Goal: Communication & Community: Answer question/provide support

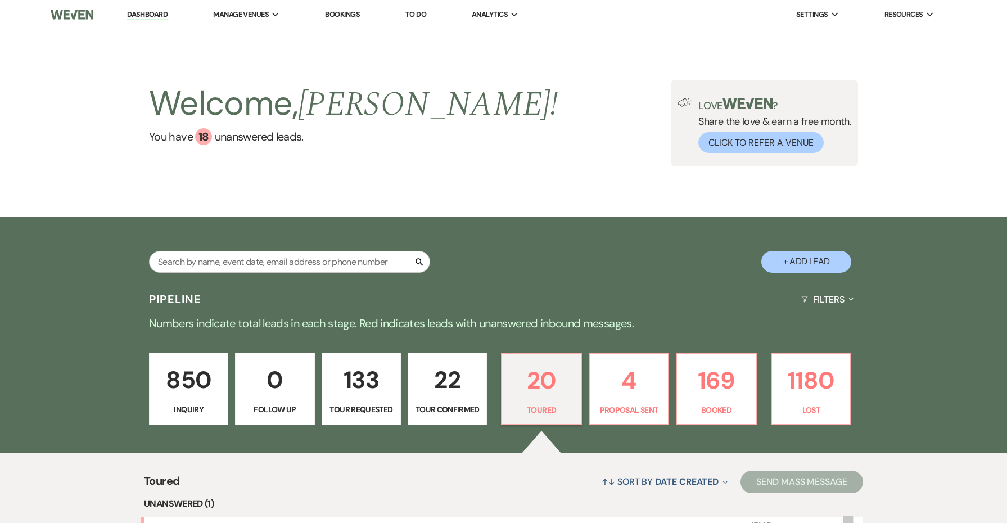
select select "5"
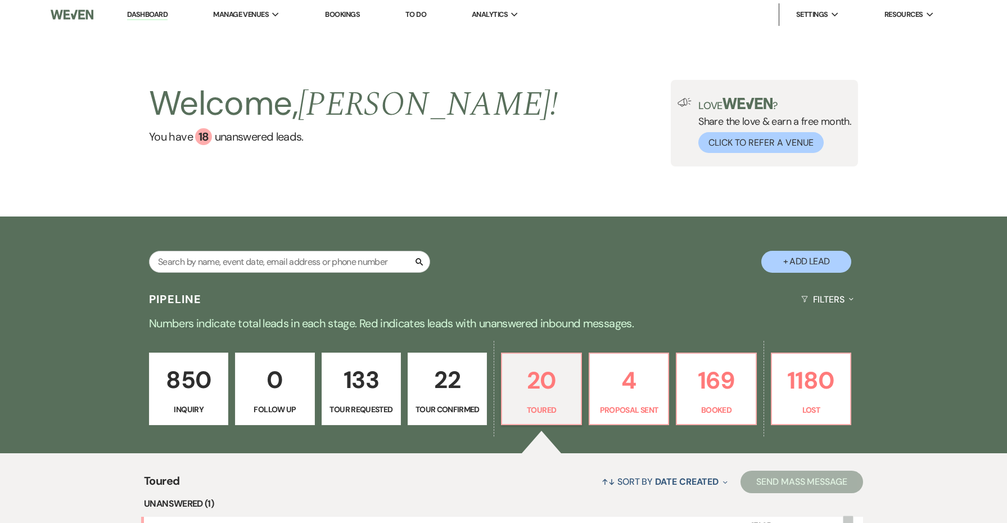
select select "5"
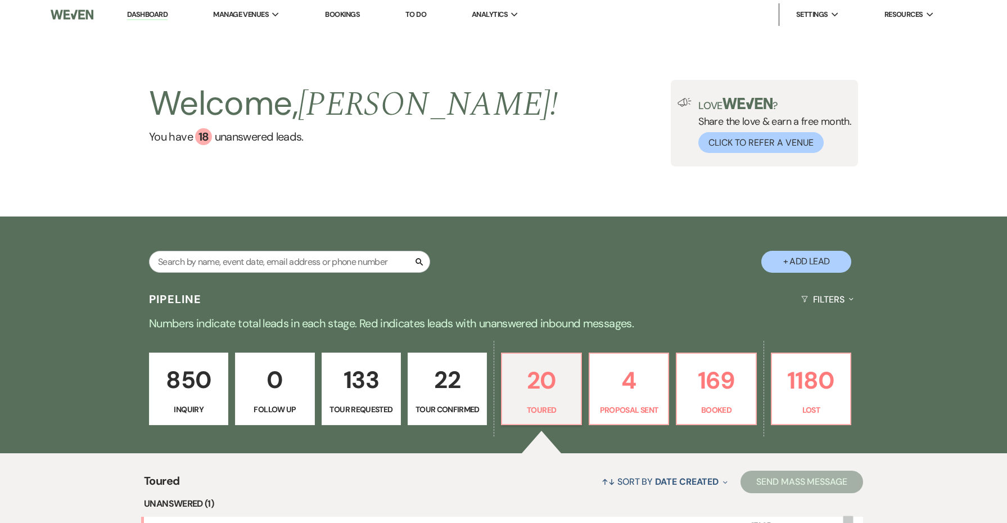
select select "5"
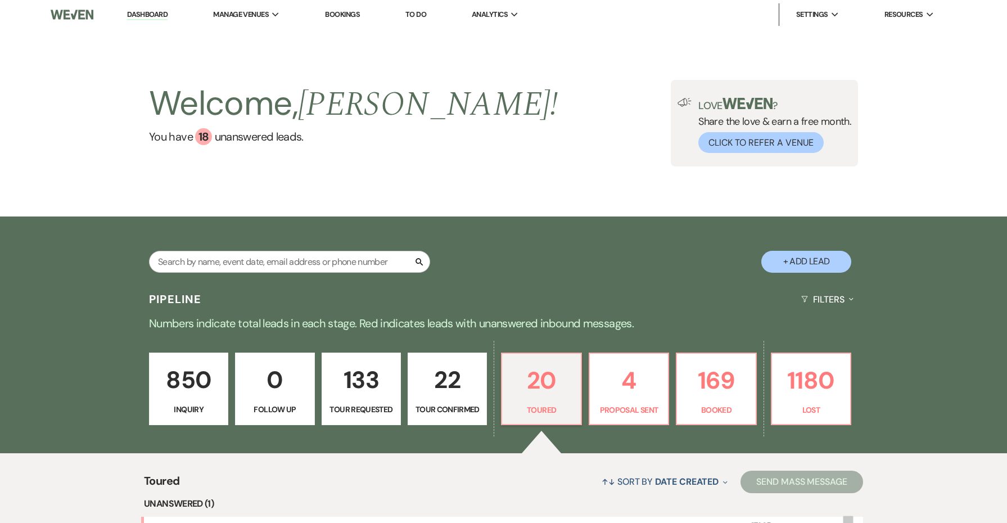
select select "5"
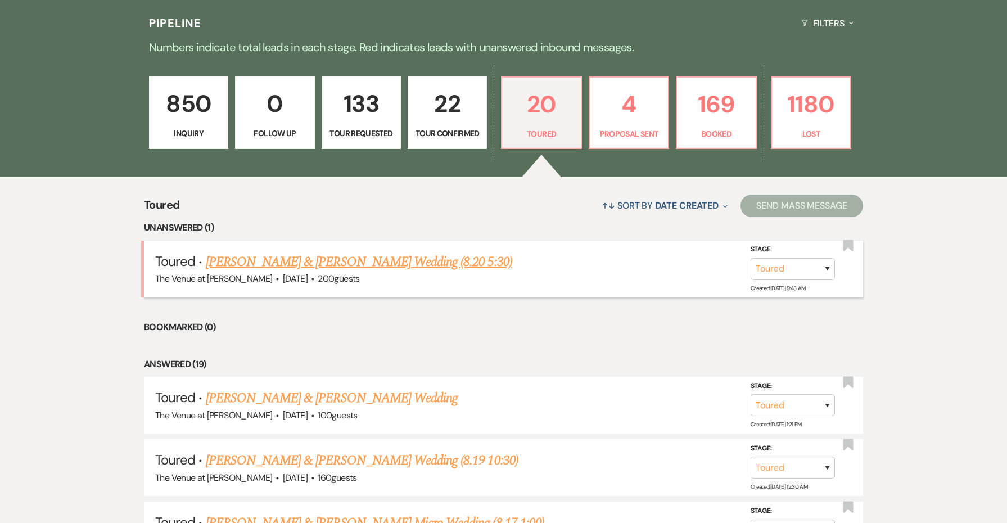
scroll to position [276, 0]
click at [334, 264] on link "[PERSON_NAME] & [PERSON_NAME] Wedding (8.20 5:30)" at bounding box center [359, 262] width 306 height 20
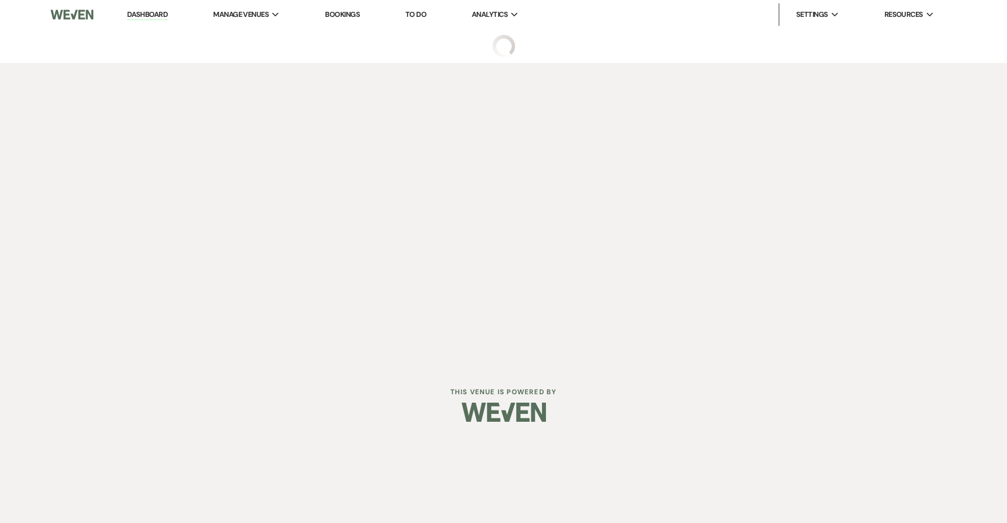
select select "5"
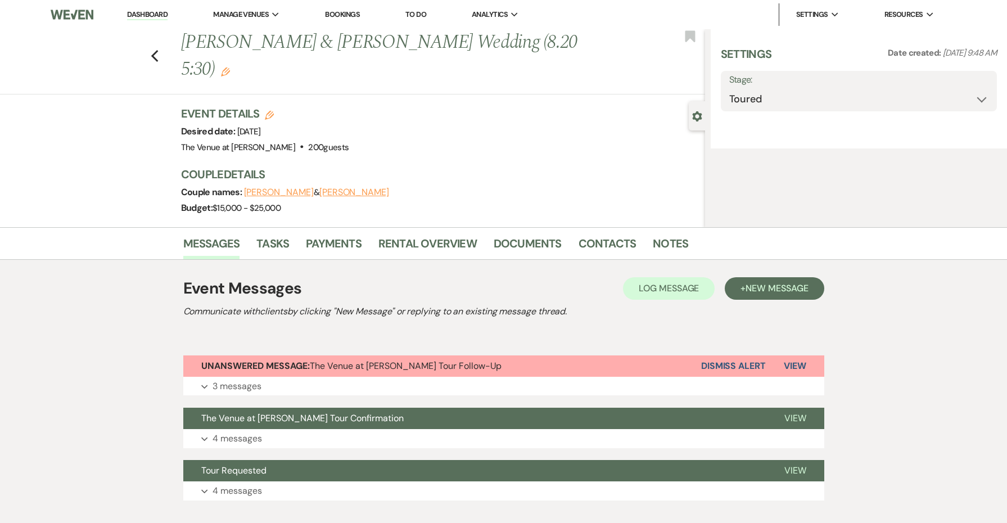
select select "5"
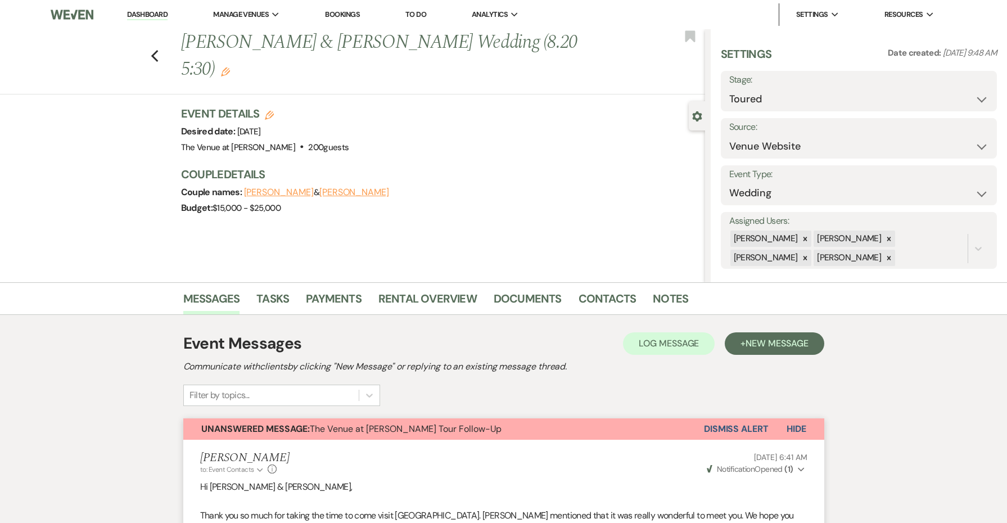
click at [273, 111] on icon "Edit" at bounding box center [269, 115] width 9 height 9
select select "762"
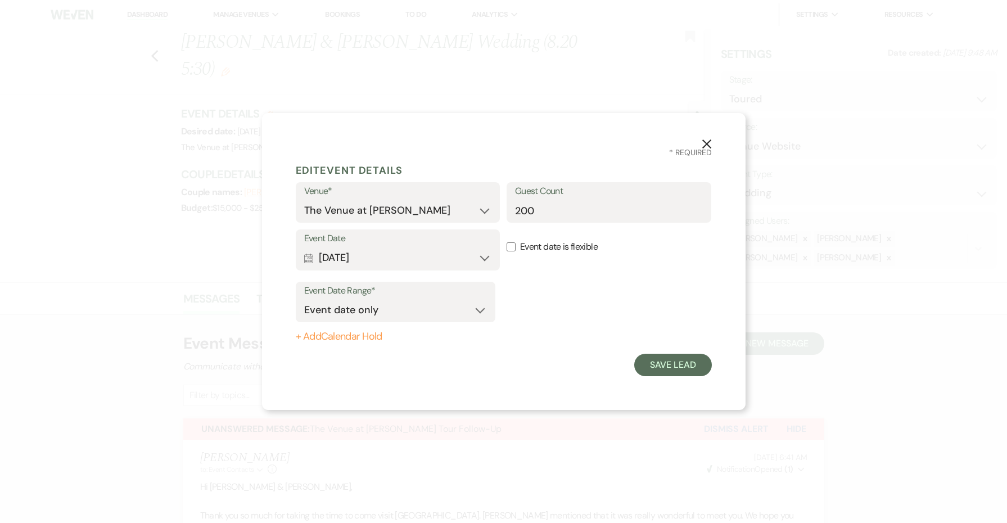
click at [403, 254] on button "Calendar [DATE] Expand" at bounding box center [398, 258] width 188 height 22
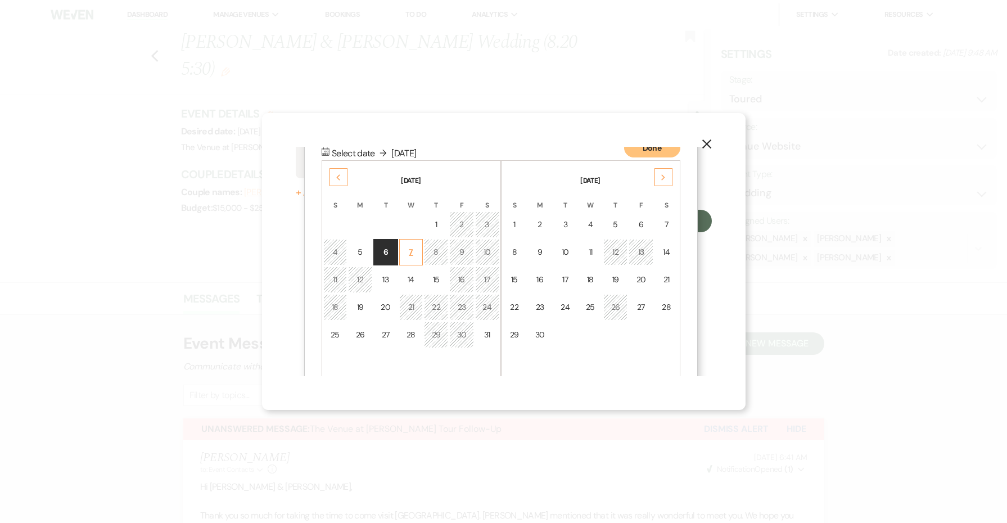
scroll to position [144, 0]
click at [643, 224] on div "6" at bounding box center [641, 225] width 10 height 12
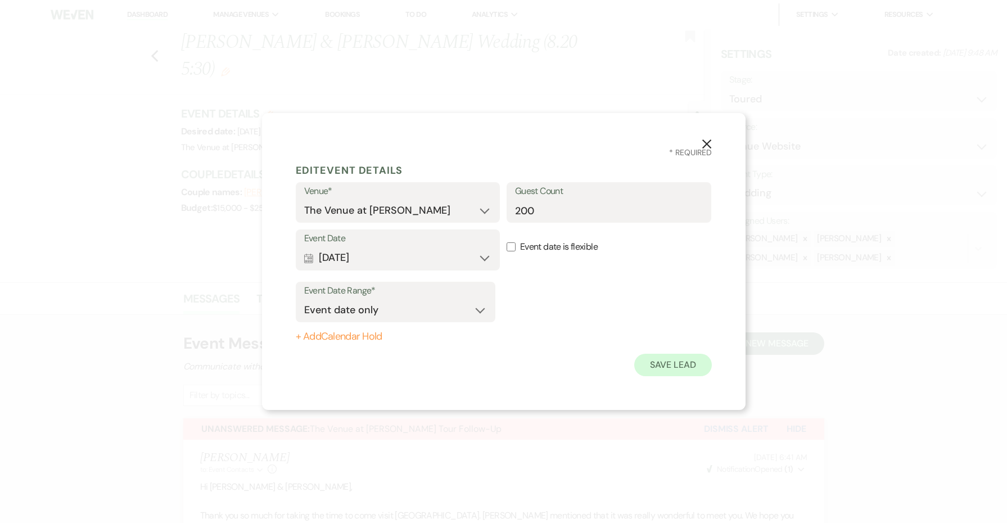
click at [640, 359] on button "Save Lead" at bounding box center [672, 365] width 77 height 22
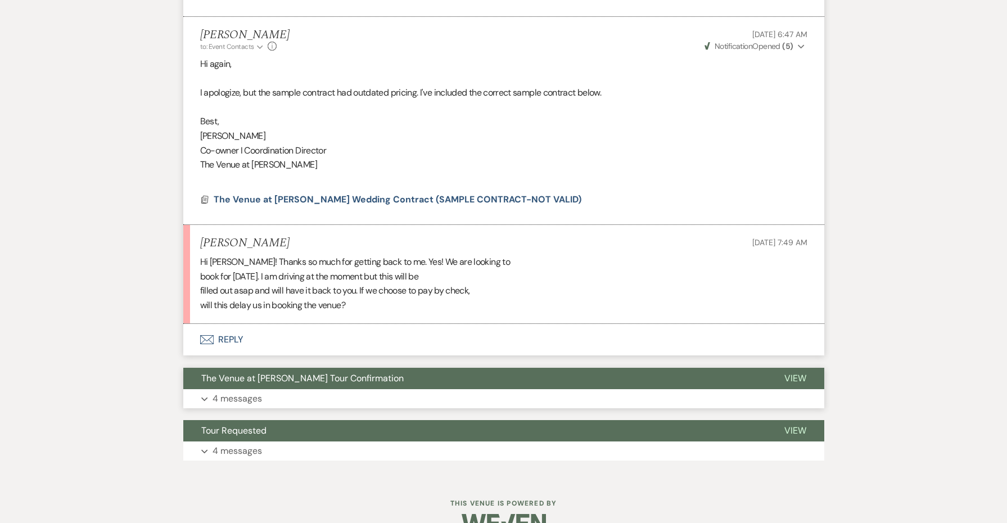
scroll to position [1489, 0]
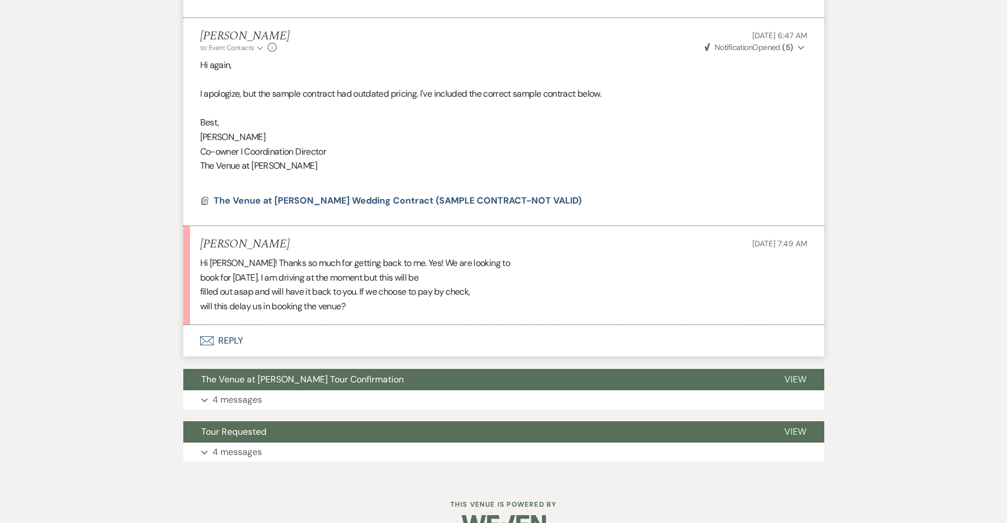
click at [227, 325] on button "Envelope Reply" at bounding box center [503, 340] width 641 height 31
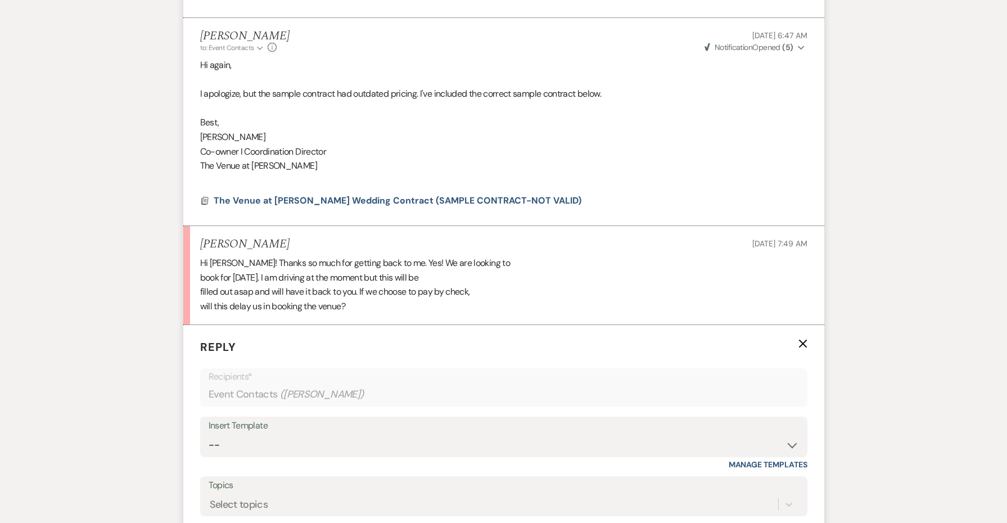
scroll to position [1643, 0]
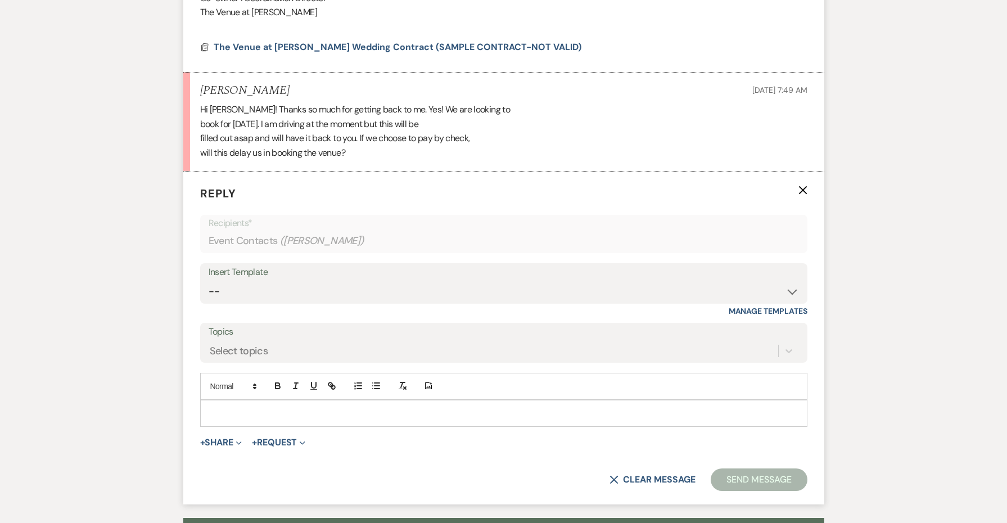
click at [234, 400] on div at bounding box center [504, 413] width 606 height 26
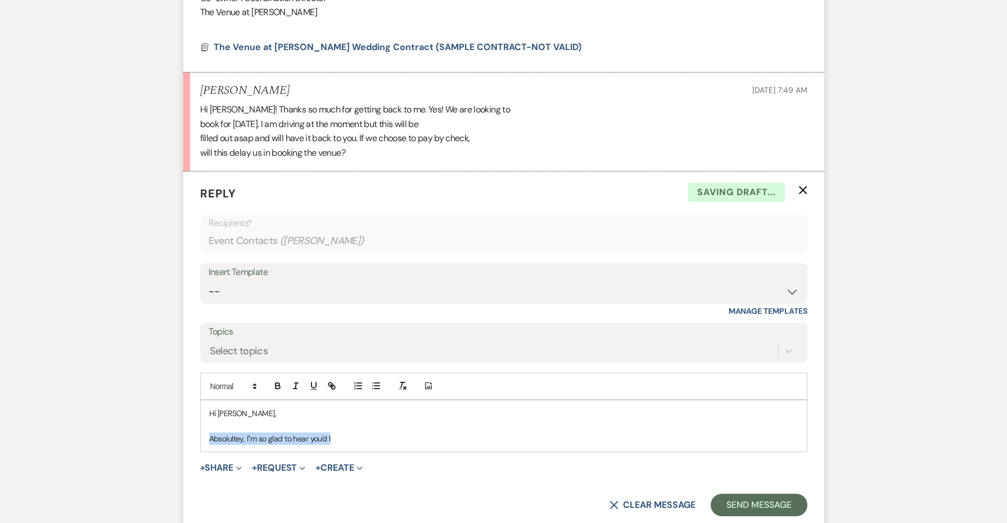
drag, startPoint x: 338, startPoint y: 410, endPoint x: 164, endPoint y: 413, distance: 174.3
click at [374, 432] on p "Absolutely, I'm so glad you'd like to move forward. I'll wait to hear from you." at bounding box center [503, 438] width 589 height 12
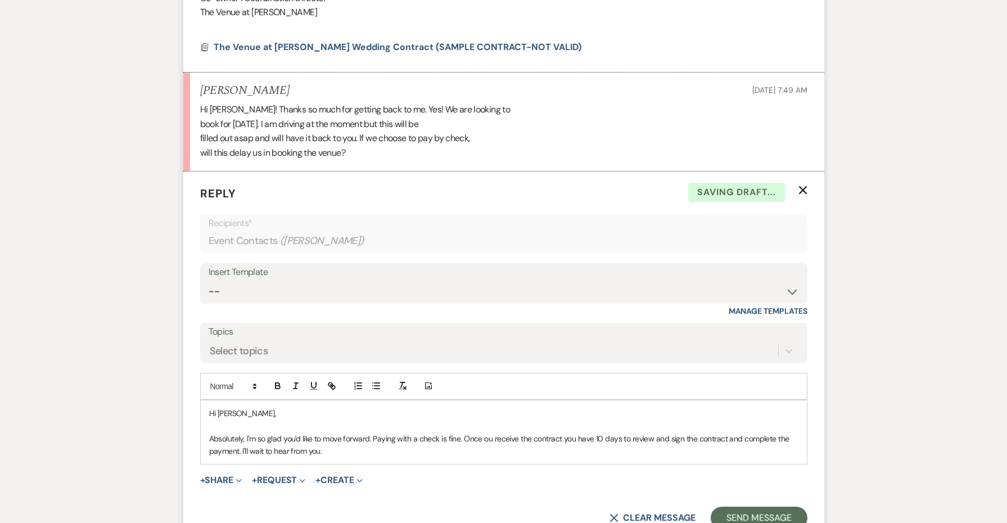
click at [488, 432] on p "Absolutely, I'm so glad you'd like to move forward. Paying with a check is fine…" at bounding box center [503, 444] width 589 height 25
click at [424, 431] on div "Hi [PERSON_NAME], Absolutely, I'm so glad you'd like to move forward. Paying wi…" at bounding box center [504, 432] width 606 height 64
drag, startPoint x: 418, startPoint y: 431, endPoint x: 249, endPoint y: 423, distance: 169.4
click at [249, 423] on div "Hi [PERSON_NAME], Absolutely, I'm so glad you'd like to move forward. Paying wi…" at bounding box center [504, 432] width 606 height 64
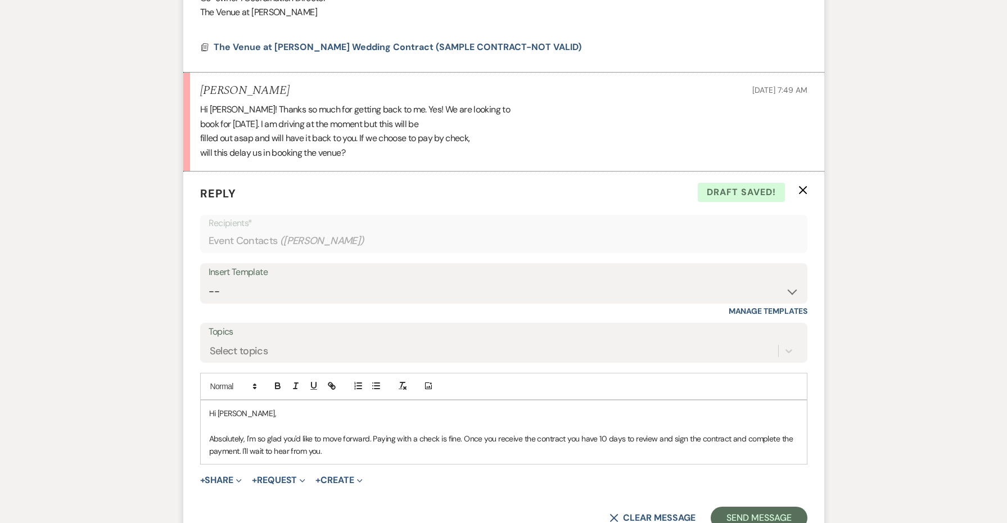
drag, startPoint x: 241, startPoint y: 421, endPoint x: 386, endPoint y: 418, distance: 145.0
click at [386, 432] on p "Absolutely, I'm so glad you'd like to move forward. Paying with a check is fine…" at bounding box center [503, 444] width 589 height 25
click at [277, 432] on p "Absolutely, I'm so glad you'd like to move forward. Paying with a check is fine…" at bounding box center [503, 444] width 589 height 25
click at [301, 432] on p "Absolutely, I'm so excited that you'd like to move forward. Paying with a check…" at bounding box center [503, 444] width 589 height 25
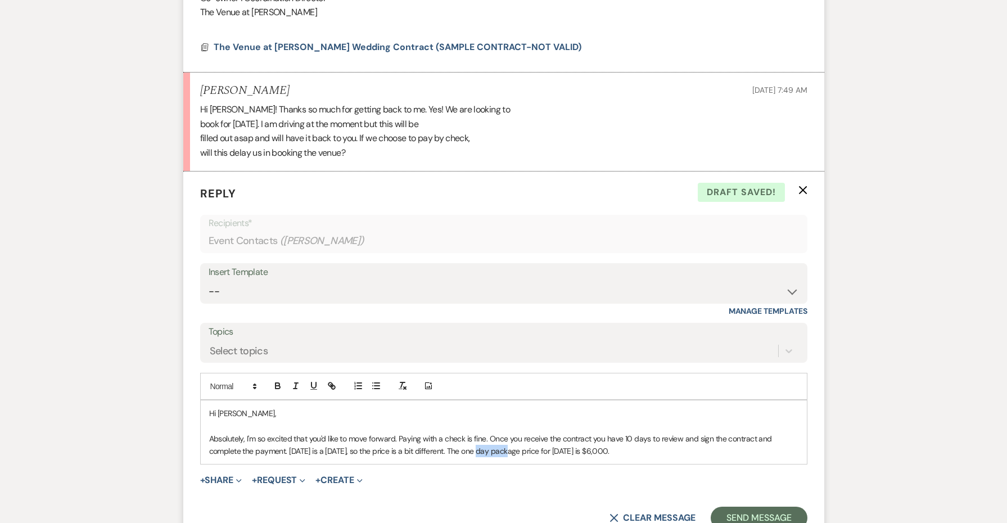
drag, startPoint x: 509, startPoint y: 424, endPoint x: 481, endPoint y: 424, distance: 28.1
click at [481, 432] on p "Absolutely, I'm so excited that you'd like to move forward. Paying with a check…" at bounding box center [503, 444] width 589 height 25
click at [603, 432] on p "Absolutely, I'm so excited that you'd like to move forward. Paying with a check…" at bounding box center [503, 444] width 589 height 25
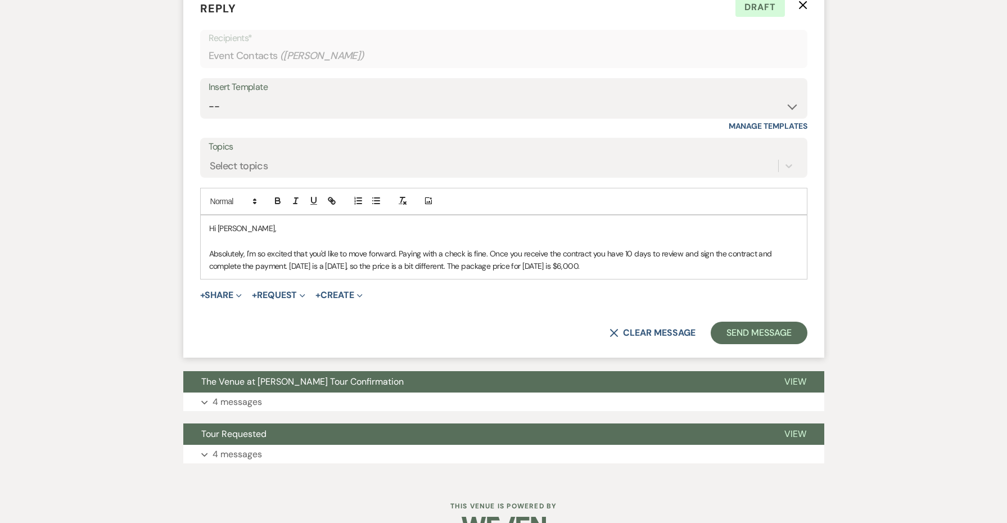
scroll to position [1827, 0]
click at [652, 248] on p "Absolutely, I'm so excited that you'd like to move forward. Paying with a check…" at bounding box center [503, 260] width 589 height 25
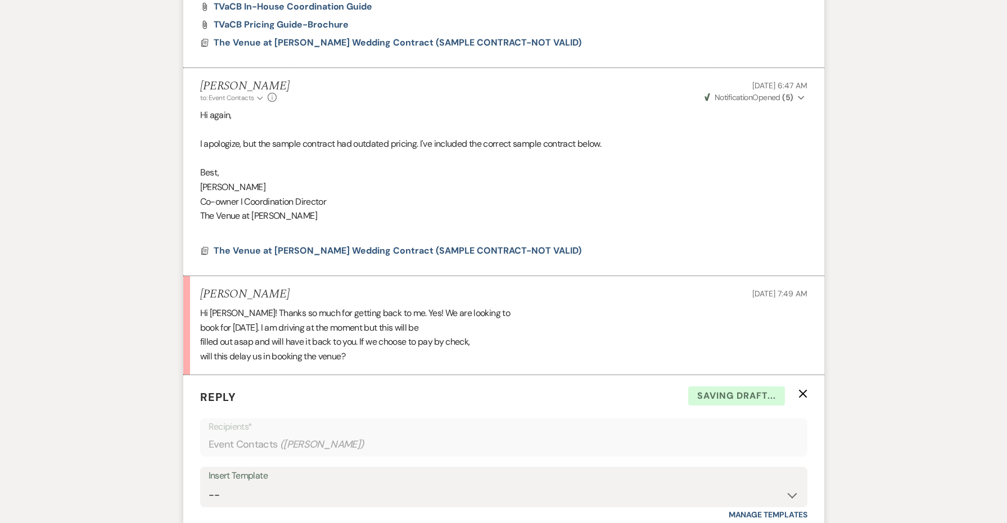
scroll to position [1351, 0]
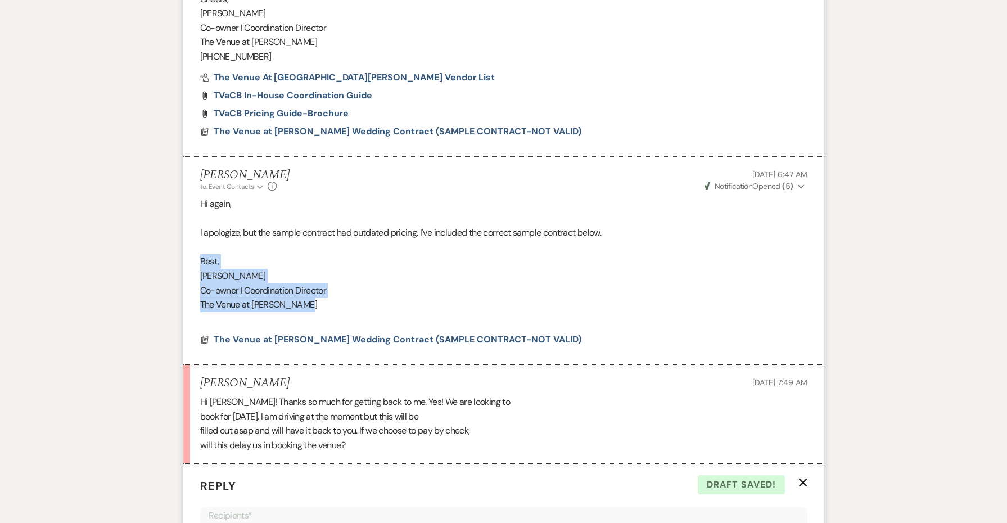
copy div "Best, [PERSON_NAME] I Coordination Director The Venue at [PERSON_NAME]"
drag, startPoint x: 331, startPoint y: 281, endPoint x: 186, endPoint y: 242, distance: 150.1
click at [186, 242] on li "[PERSON_NAME] to: Event Contacts Expand Info [DATE] 6:47 AM Weven Check Notific…" at bounding box center [503, 261] width 641 height 209
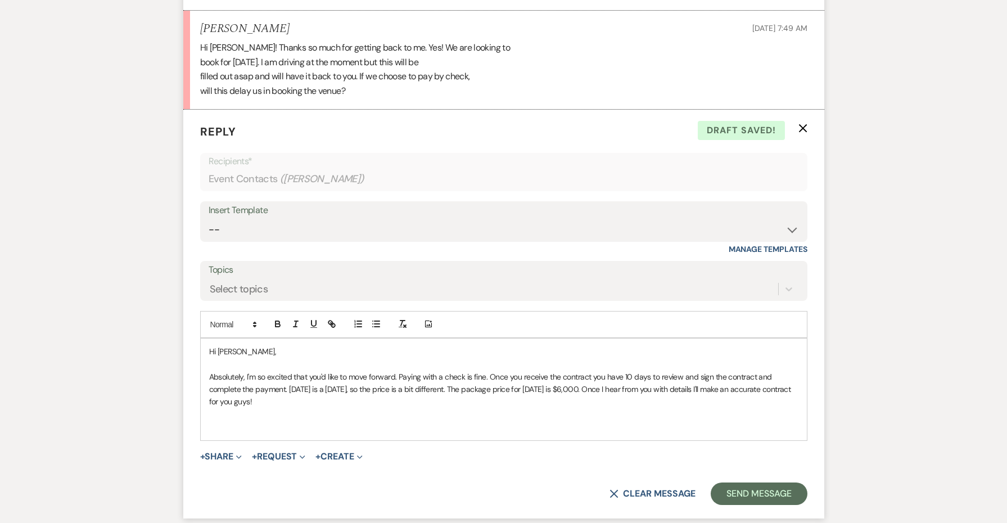
scroll to position [1737, 0]
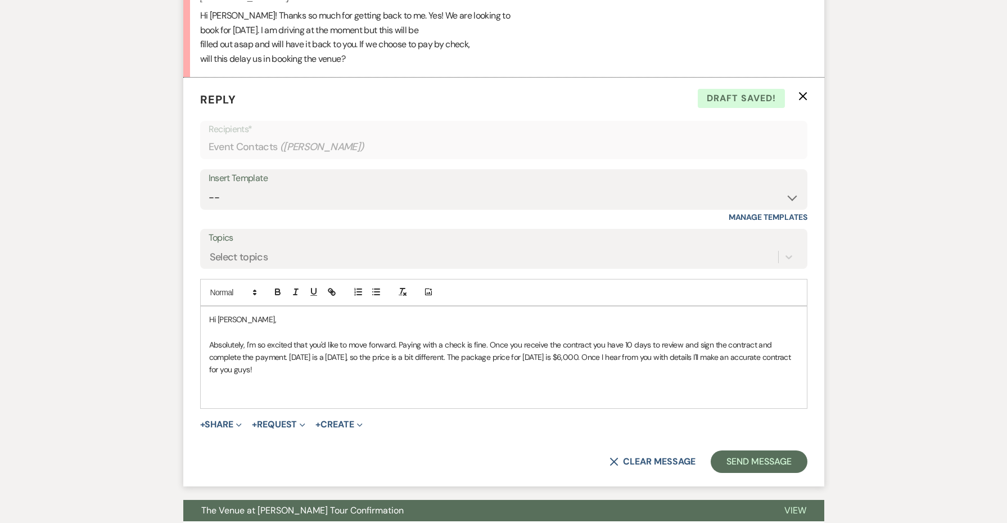
click at [224, 373] on div "Hi [PERSON_NAME], Absolutely, I'm so excited that you'd like to move forward. P…" at bounding box center [504, 357] width 606 height 102
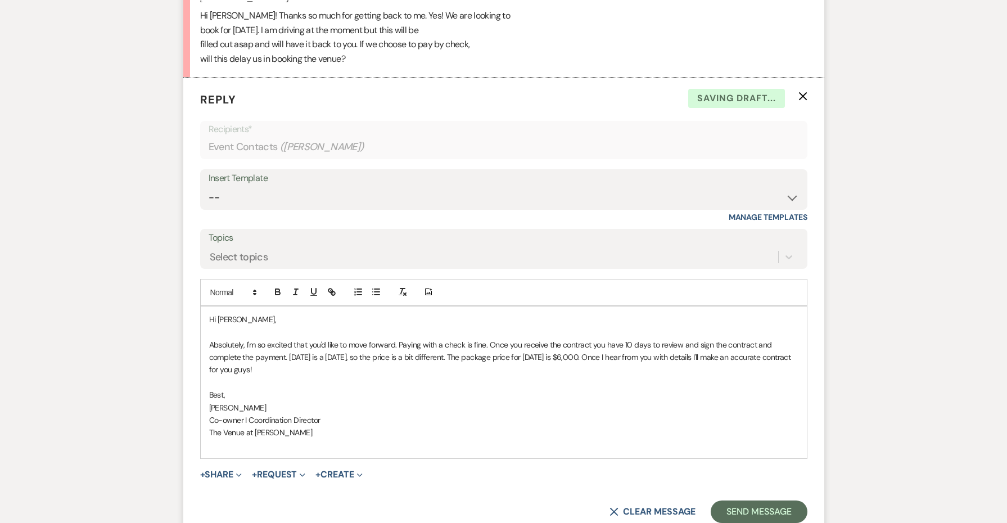
drag, startPoint x: 317, startPoint y: 341, endPoint x: 176, endPoint y: 322, distance: 142.3
copy p "complete the payment. [DATE] is a [DATE], so the price is a bit different. The …"
drag, startPoint x: 333, startPoint y: 337, endPoint x: 176, endPoint y: 316, distance: 158.2
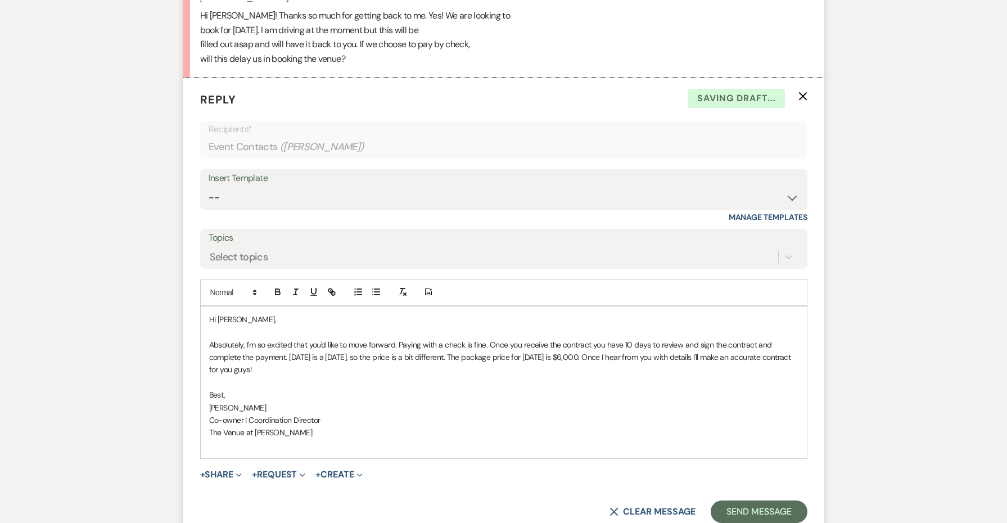
copy p "Absolutely, I'm so excited that you'd like to move forward. Paying with a check…"
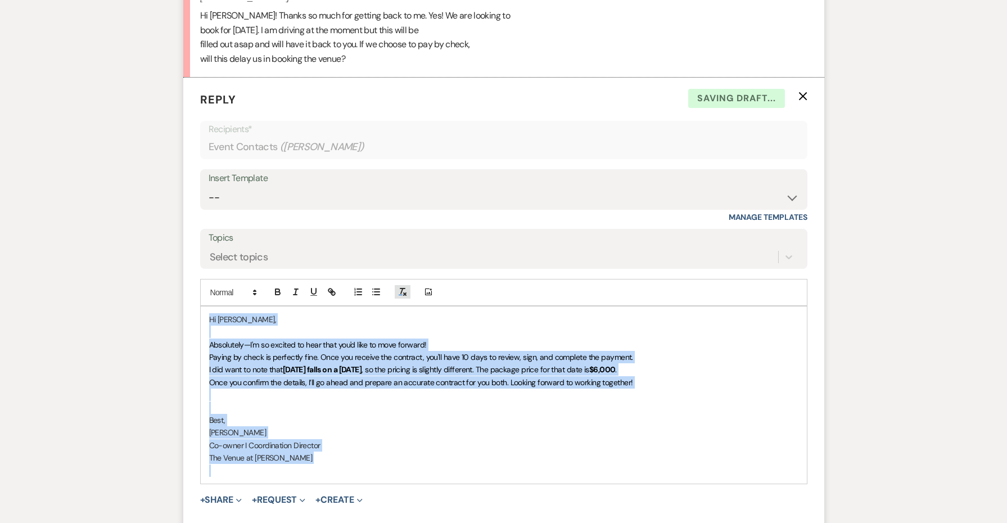
click at [401, 288] on line "button" at bounding box center [402, 290] width 2 height 5
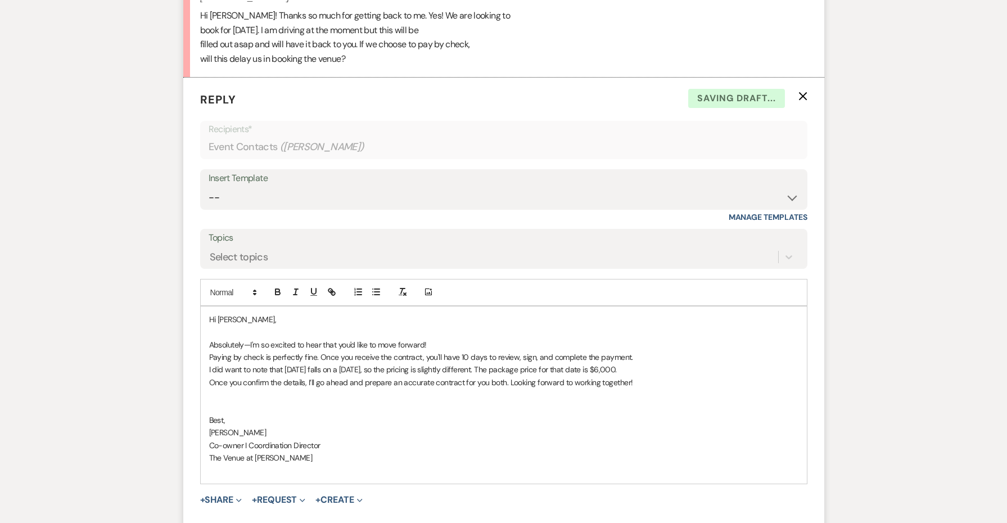
click at [447, 351] on p "Paying by check is perfectly fine. Once you receive the contract, you'll have 1…" at bounding box center [503, 357] width 589 height 12
click at [447, 338] on p "Absolutely—I'm so excited to hear that you'd like to move forward!" at bounding box center [503, 344] width 589 height 12
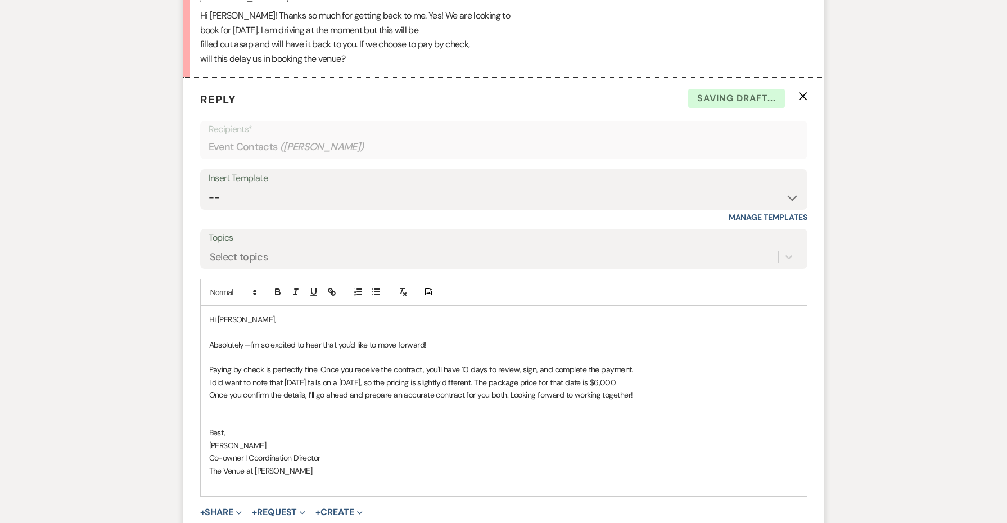
click at [642, 363] on p "Paying by check is perfectly fine. Once you receive the contract, you'll have 1…" at bounding box center [503, 369] width 589 height 12
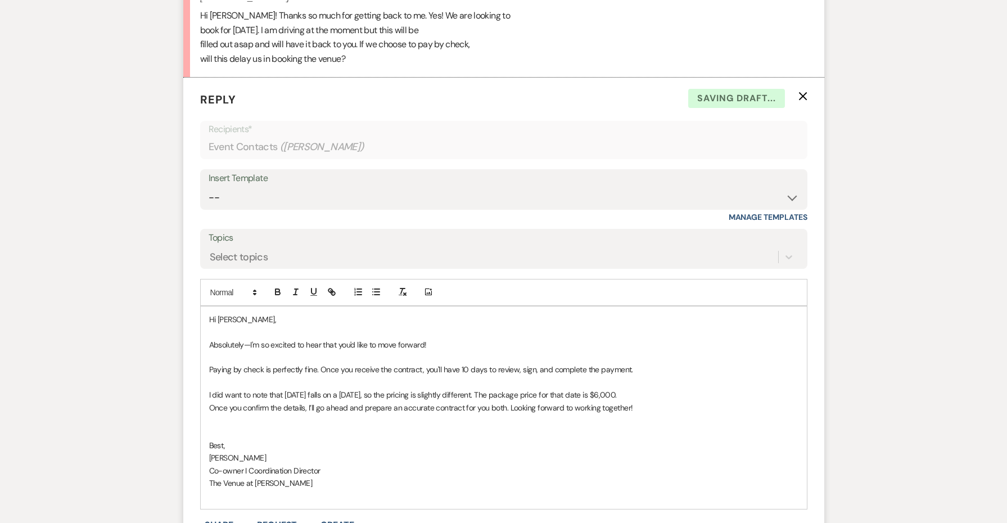
click at [690, 388] on p "I did want to note that [DATE] falls on a [DATE], so the pricing is slightly di…" at bounding box center [503, 394] width 589 height 12
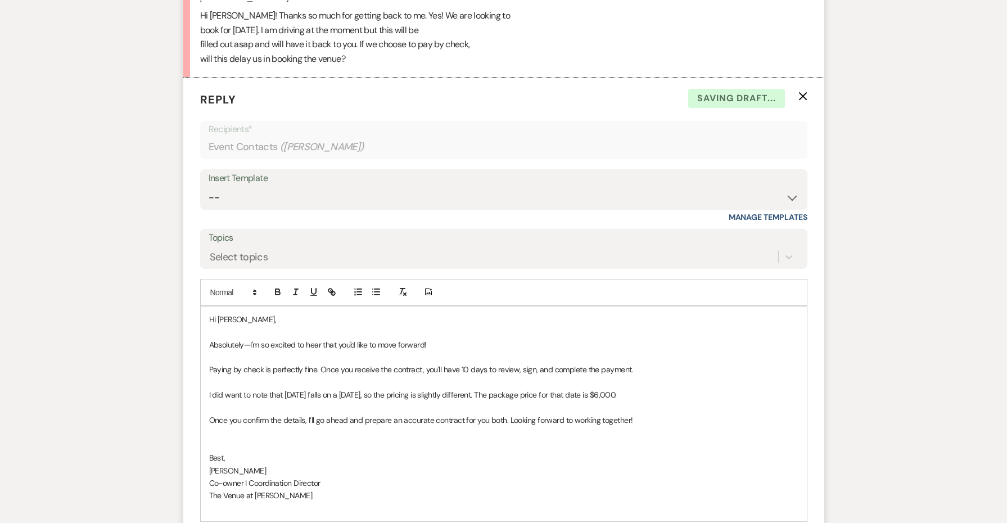
click at [207, 338] on div "Hi [PERSON_NAME], Absolutely—I'm so excited to hear that you'd like to move for…" at bounding box center [504, 413] width 606 height 215
click at [206, 361] on div "Hi [PERSON_NAME], Absolutely—I'm so excited to hear that you'd like to move for…" at bounding box center [504, 413] width 606 height 215
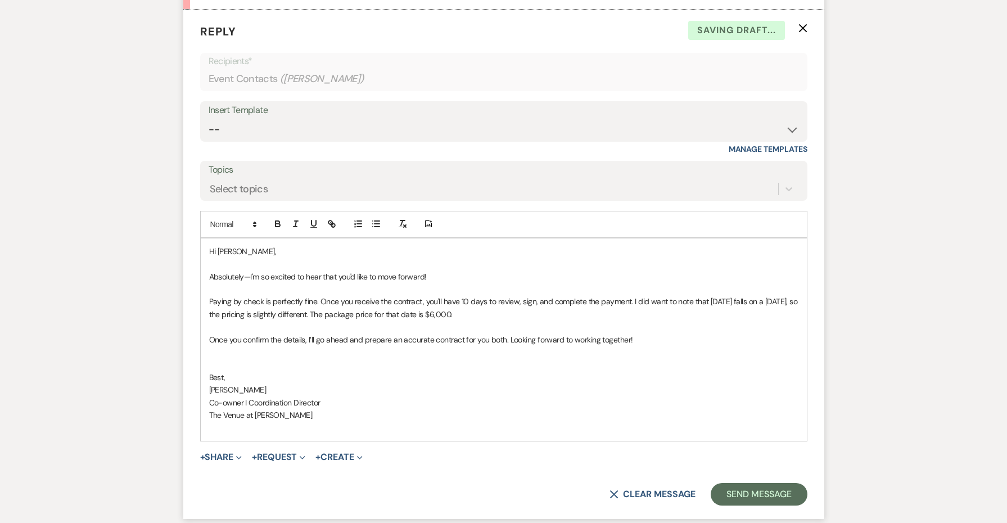
scroll to position [1807, 0]
click at [491, 331] on p "Once you confirm the details, I’ll go ahead and prepare an accurate contract fo…" at bounding box center [503, 337] width 589 height 12
click at [492, 331] on p "Once you confirm the details, I’ll go ahead and prepare an accurate contract fo…" at bounding box center [503, 337] width 589 height 12
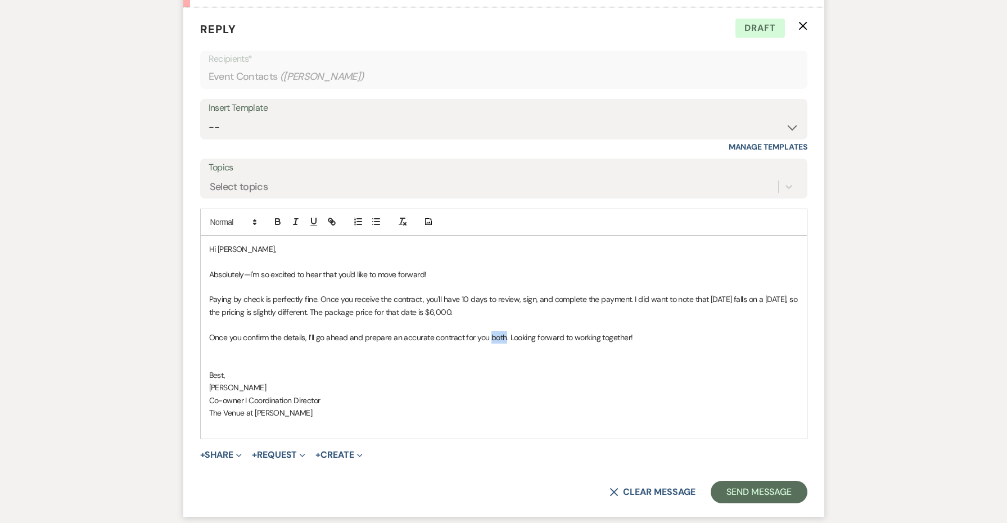
click at [492, 331] on p "Once you confirm the details, I’ll go ahead and prepare an accurate contract fo…" at bounding box center [503, 337] width 589 height 12
click at [735, 481] on button "Send Message" at bounding box center [758, 492] width 96 height 22
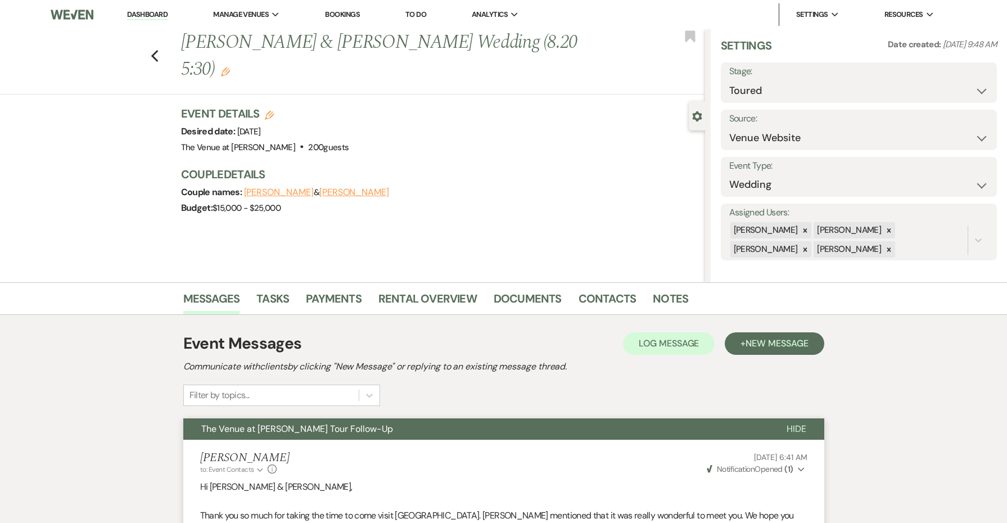
scroll to position [0, 0]
click at [230, 67] on icon "Edit" at bounding box center [225, 71] width 9 height 9
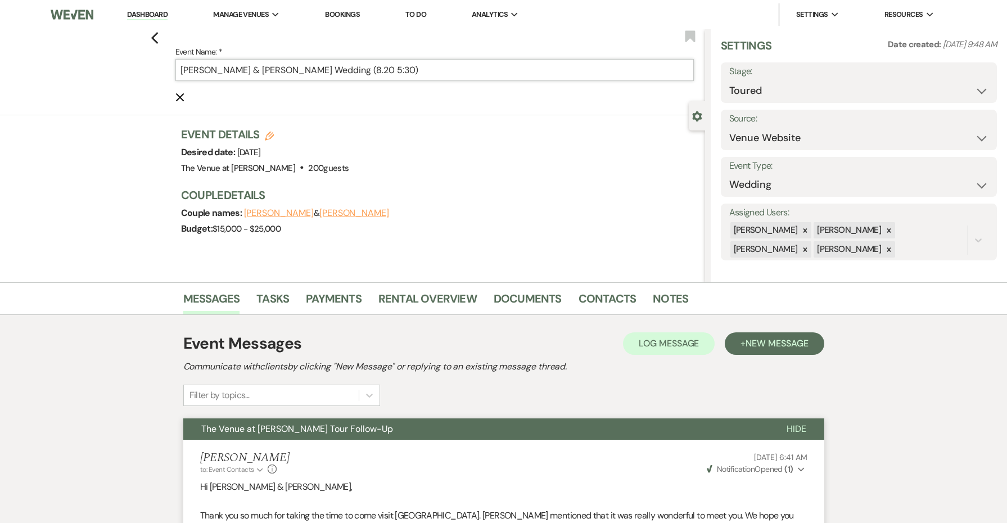
drag, startPoint x: 464, startPoint y: 74, endPoint x: 368, endPoint y: 70, distance: 96.2
click at [368, 70] on input "[PERSON_NAME] & [PERSON_NAME] Wedding (8.20 5:30)" at bounding box center [434, 70] width 518 height 22
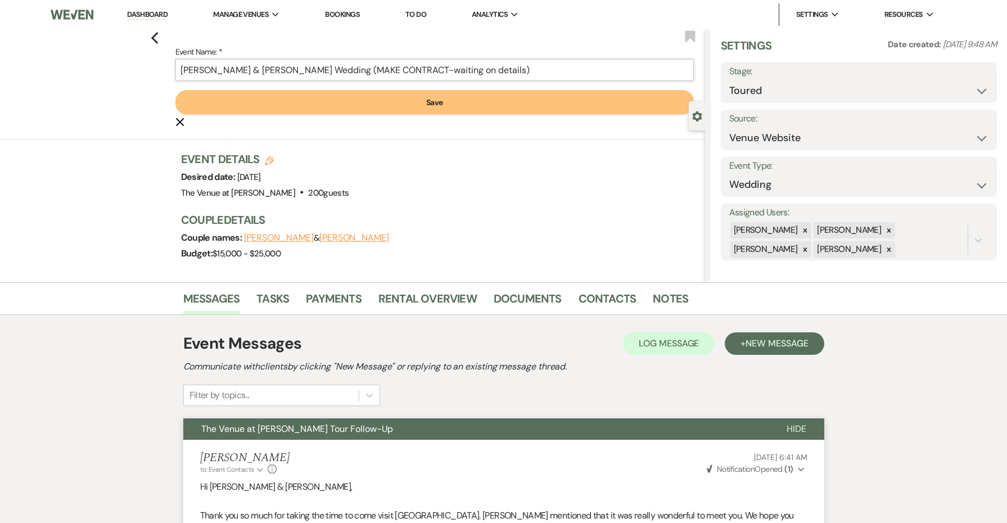
type input "[PERSON_NAME] & [PERSON_NAME] Wedding (MAKE CONTRACT-waiting on details)"
click at [387, 101] on button "Save" at bounding box center [434, 102] width 518 height 25
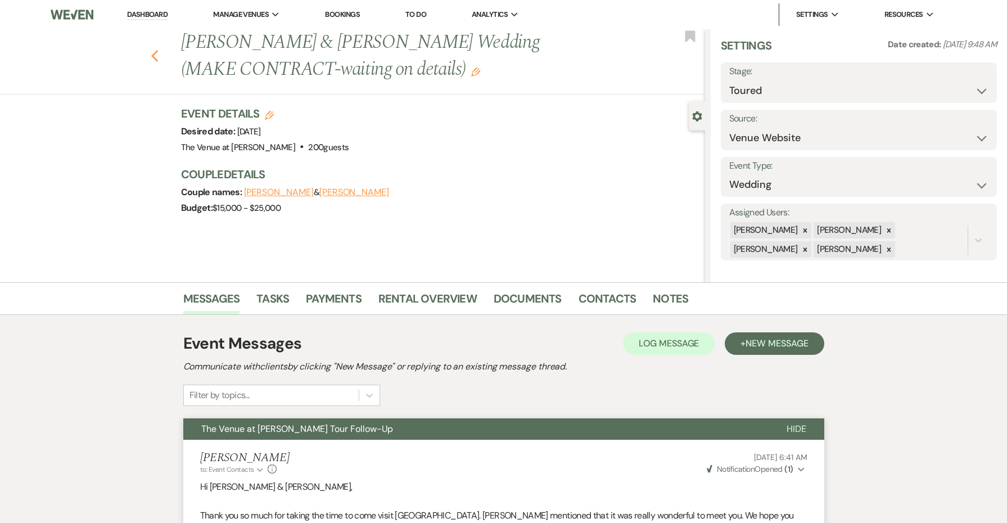
click at [156, 56] on icon "Previous" at bounding box center [155, 55] width 8 height 13
select select "5"
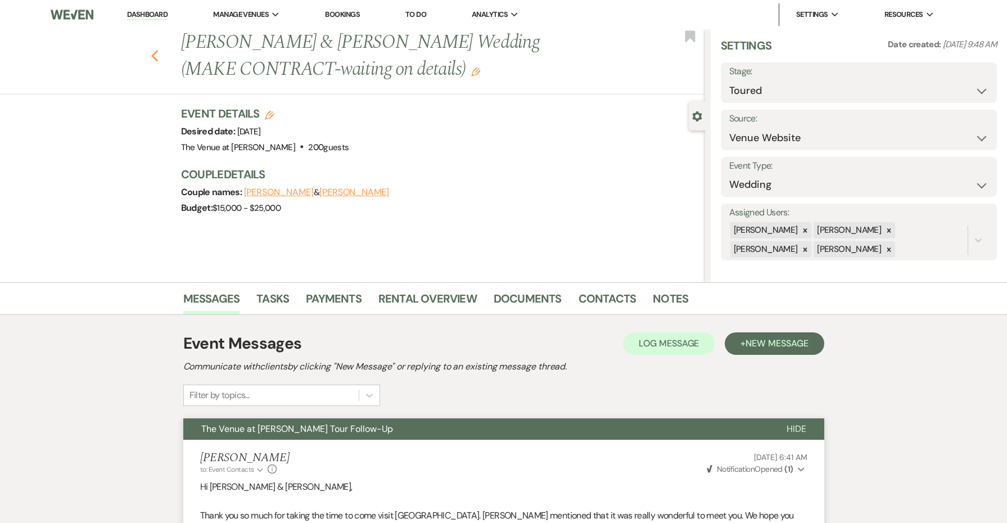
select select "5"
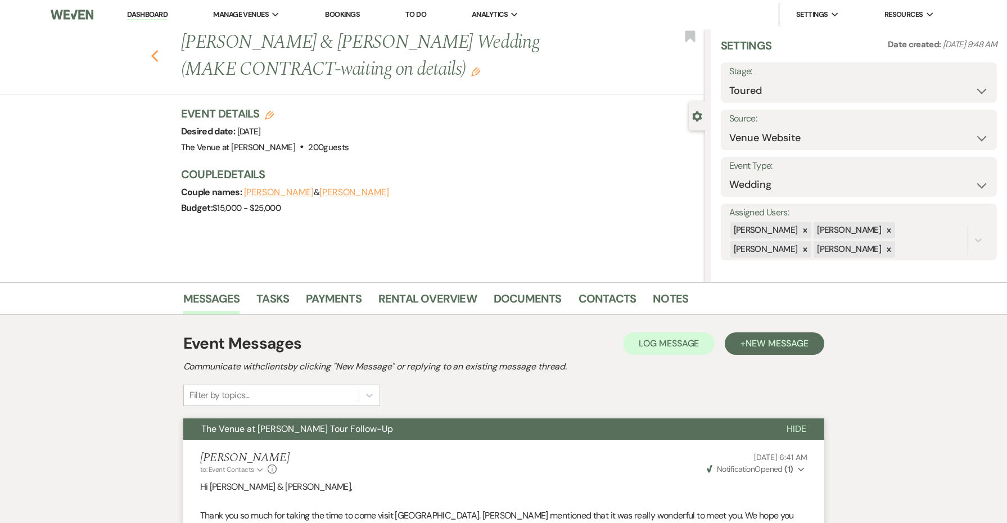
select select "5"
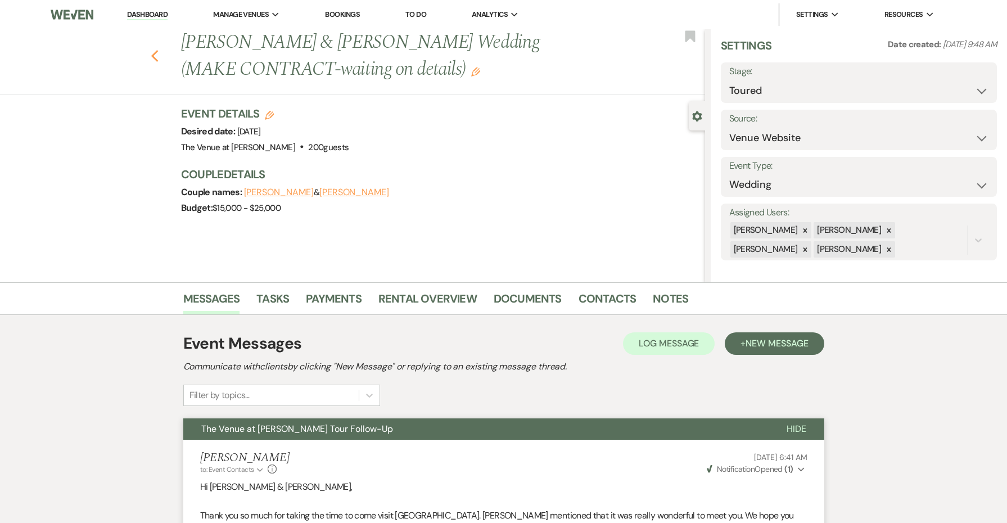
select select "5"
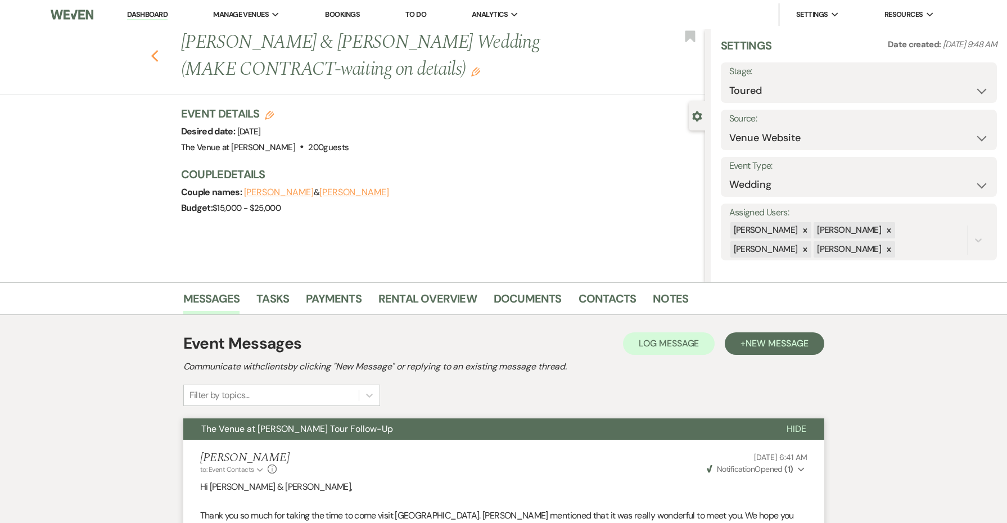
select select "5"
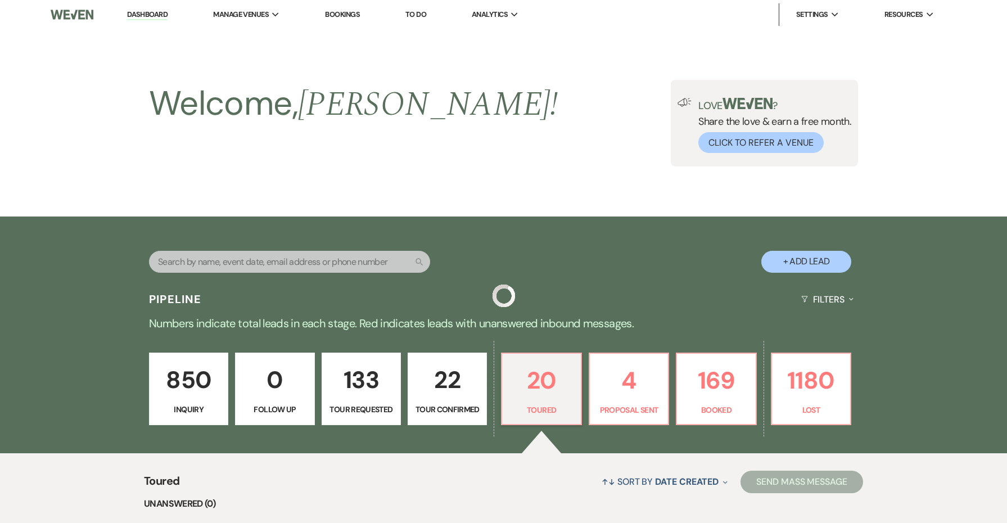
scroll to position [276, 0]
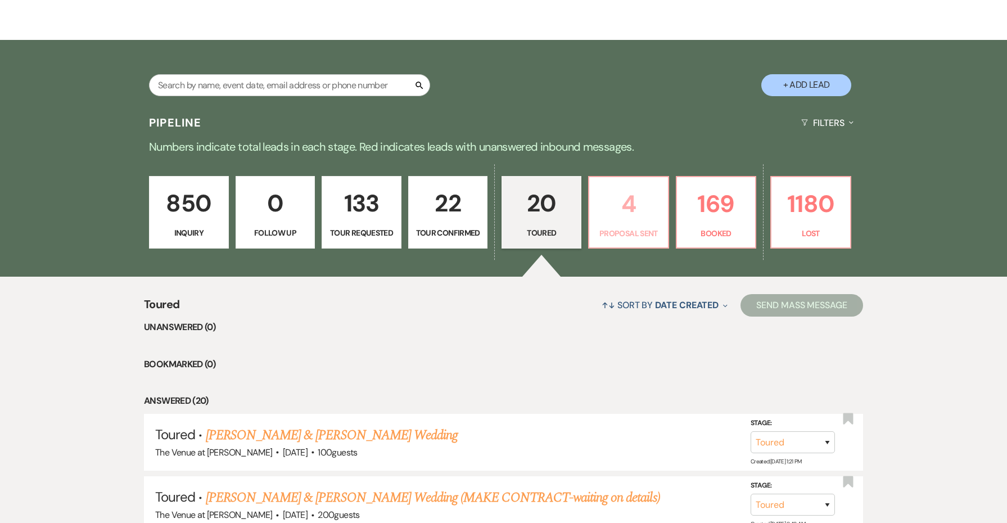
click at [619, 225] on link "4 Proposal Sent" at bounding box center [628, 212] width 81 height 73
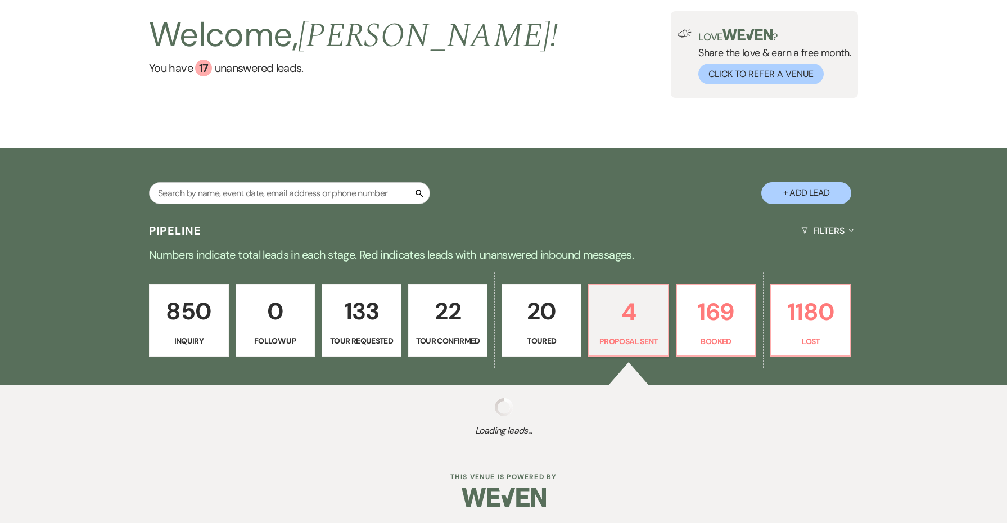
select select "6"
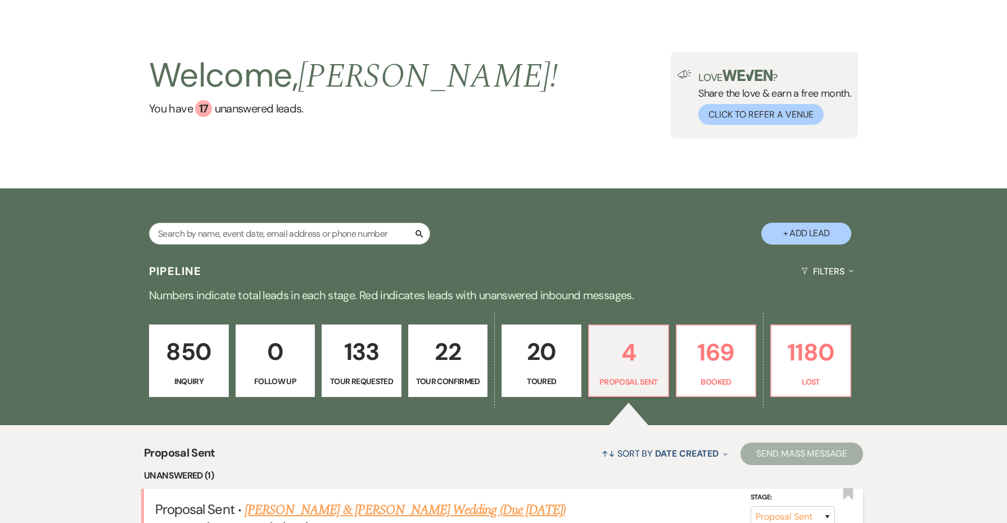
scroll to position [121, 0]
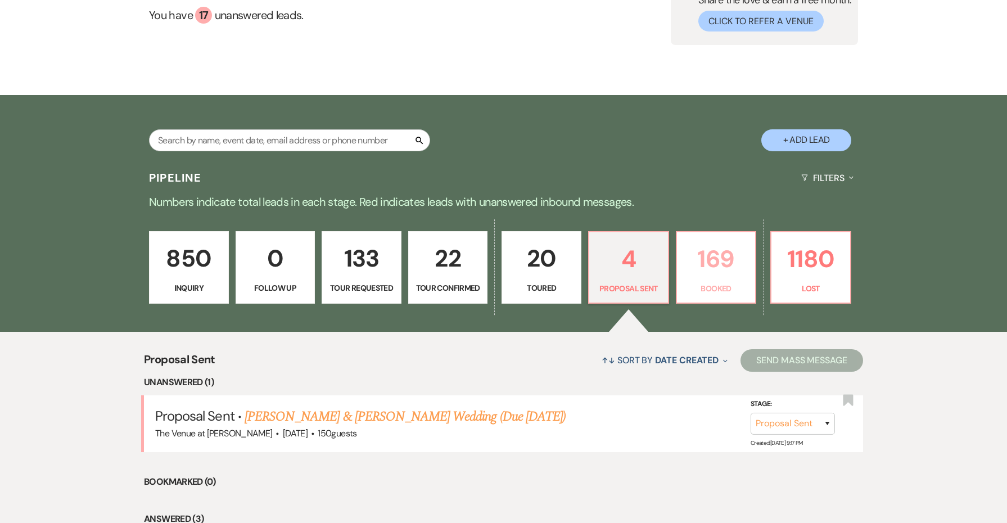
click at [734, 250] on p "169" at bounding box center [715, 259] width 65 height 38
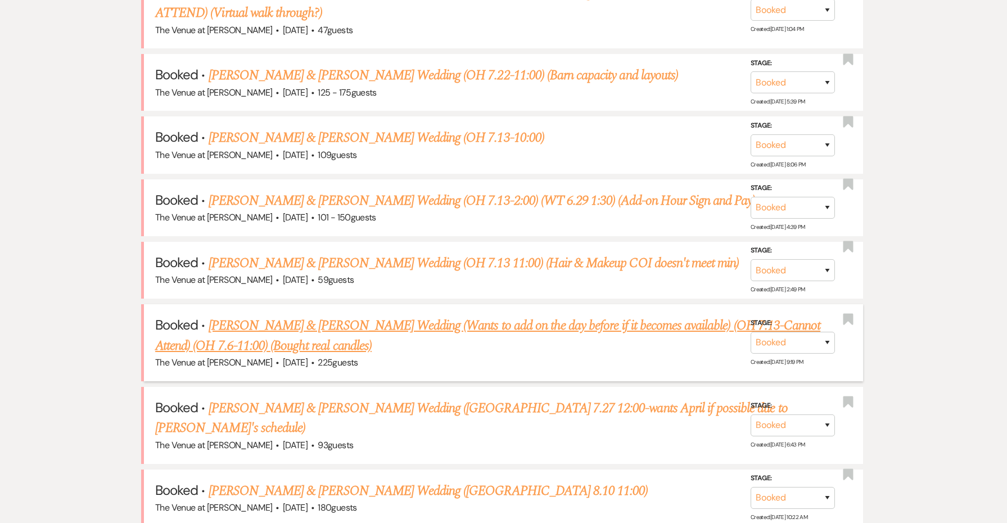
scroll to position [862, 0]
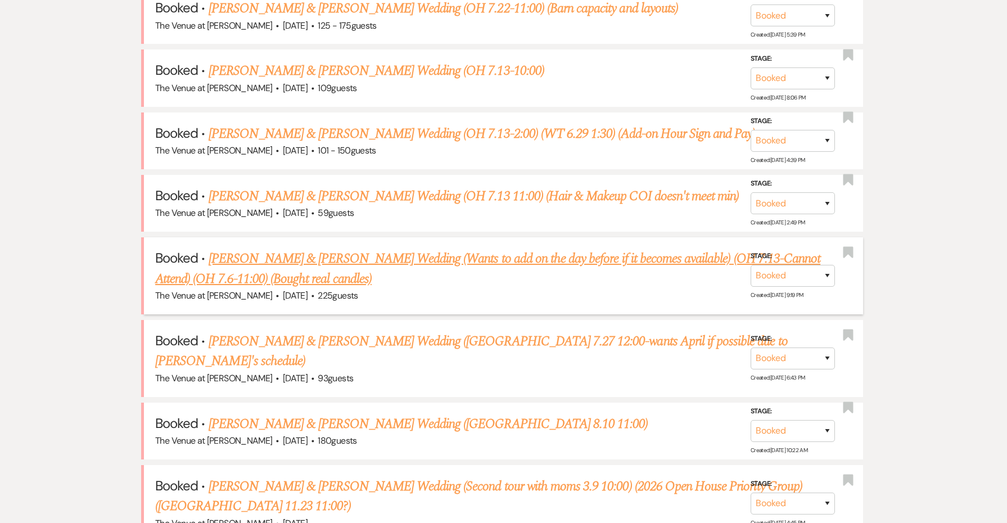
click at [293, 248] on link "[PERSON_NAME] & [PERSON_NAME] Wedding (Wants to add on the day before if it bec…" at bounding box center [487, 268] width 665 height 40
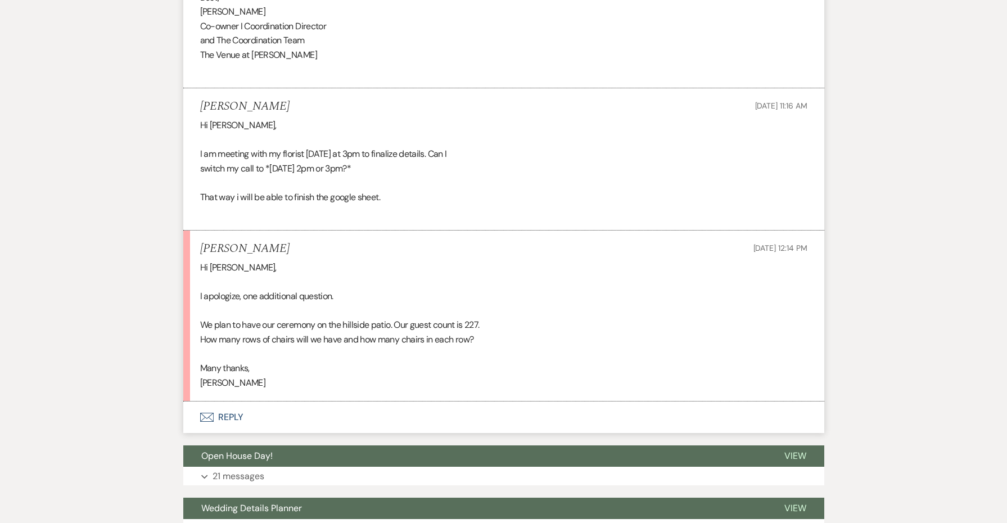
scroll to position [1275, 0]
